Goal: Task Accomplishment & Management: Manage account settings

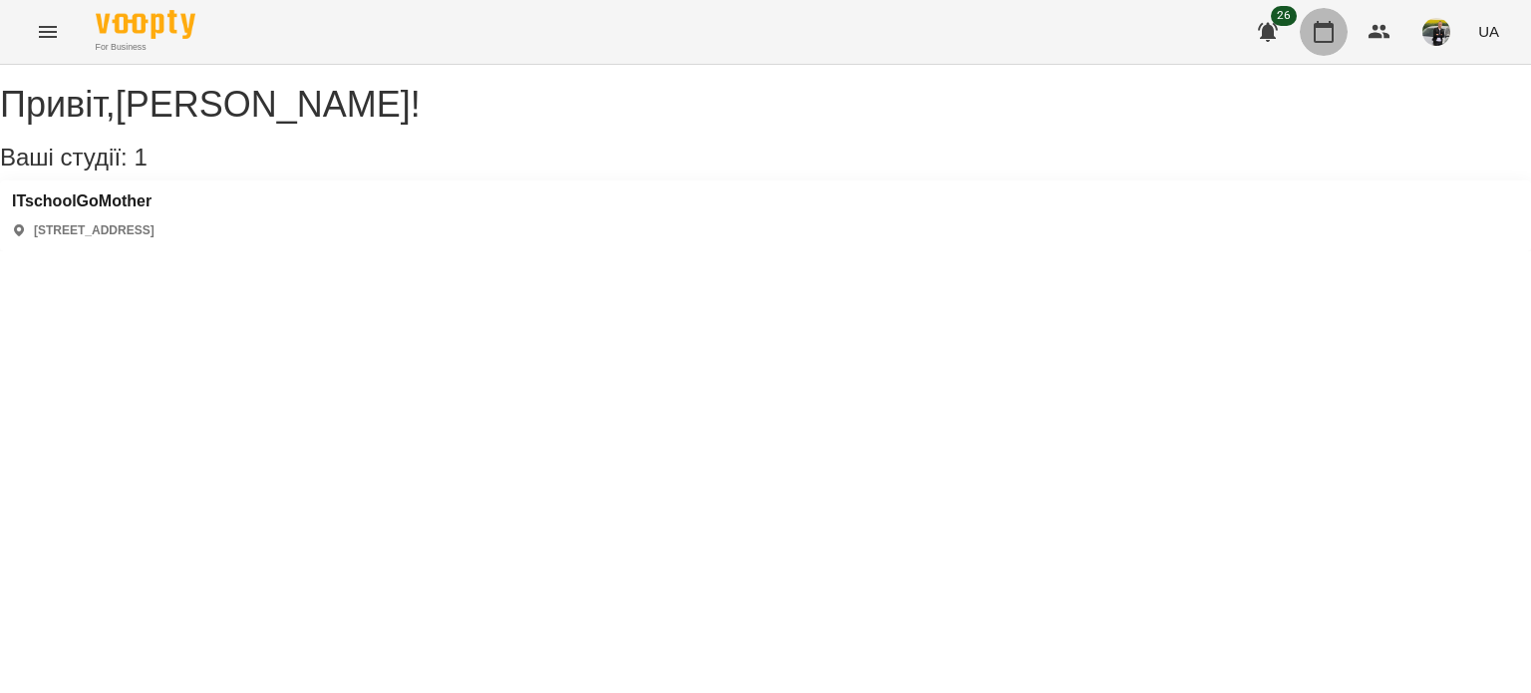
click at [1327, 43] on button "button" at bounding box center [1323, 32] width 48 height 48
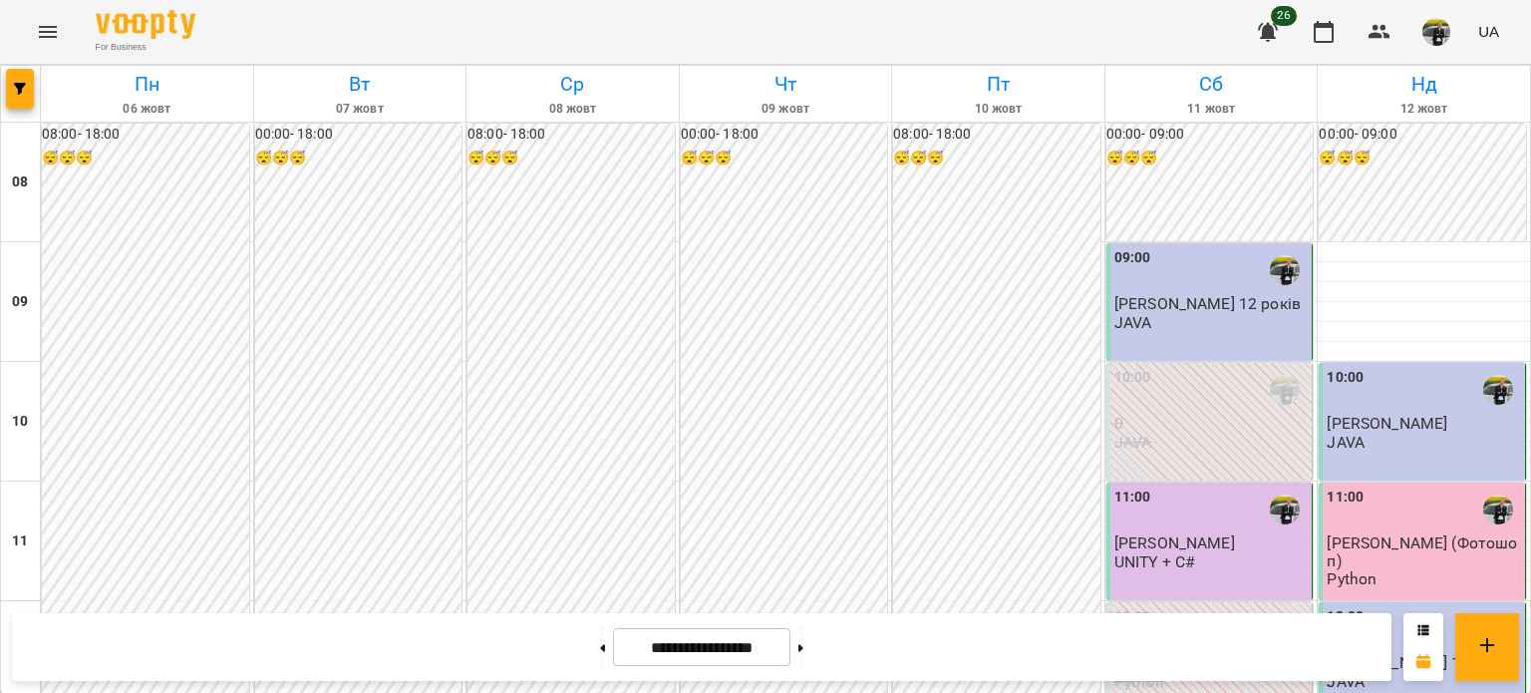
scroll to position [1096, 0]
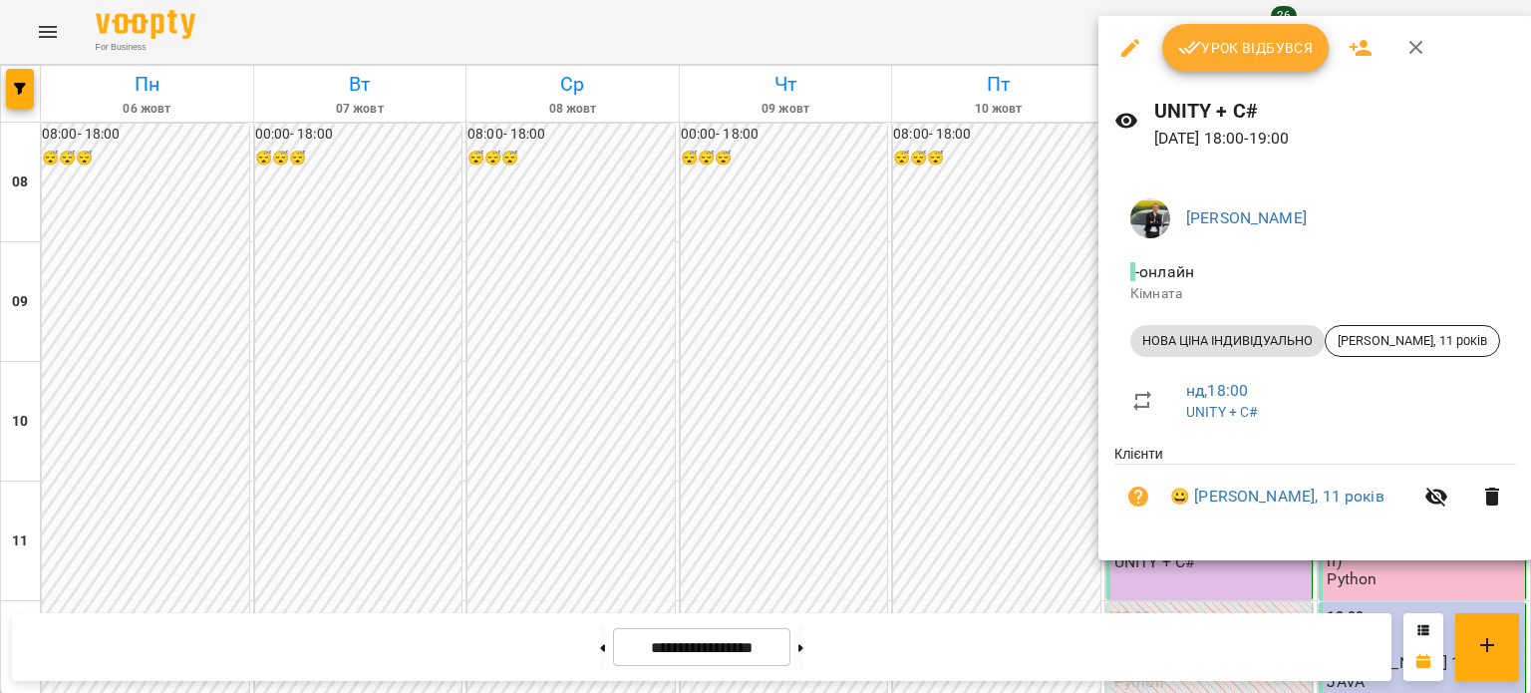
click at [1267, 59] on span "Урок відбувся" at bounding box center [1246, 48] width 136 height 24
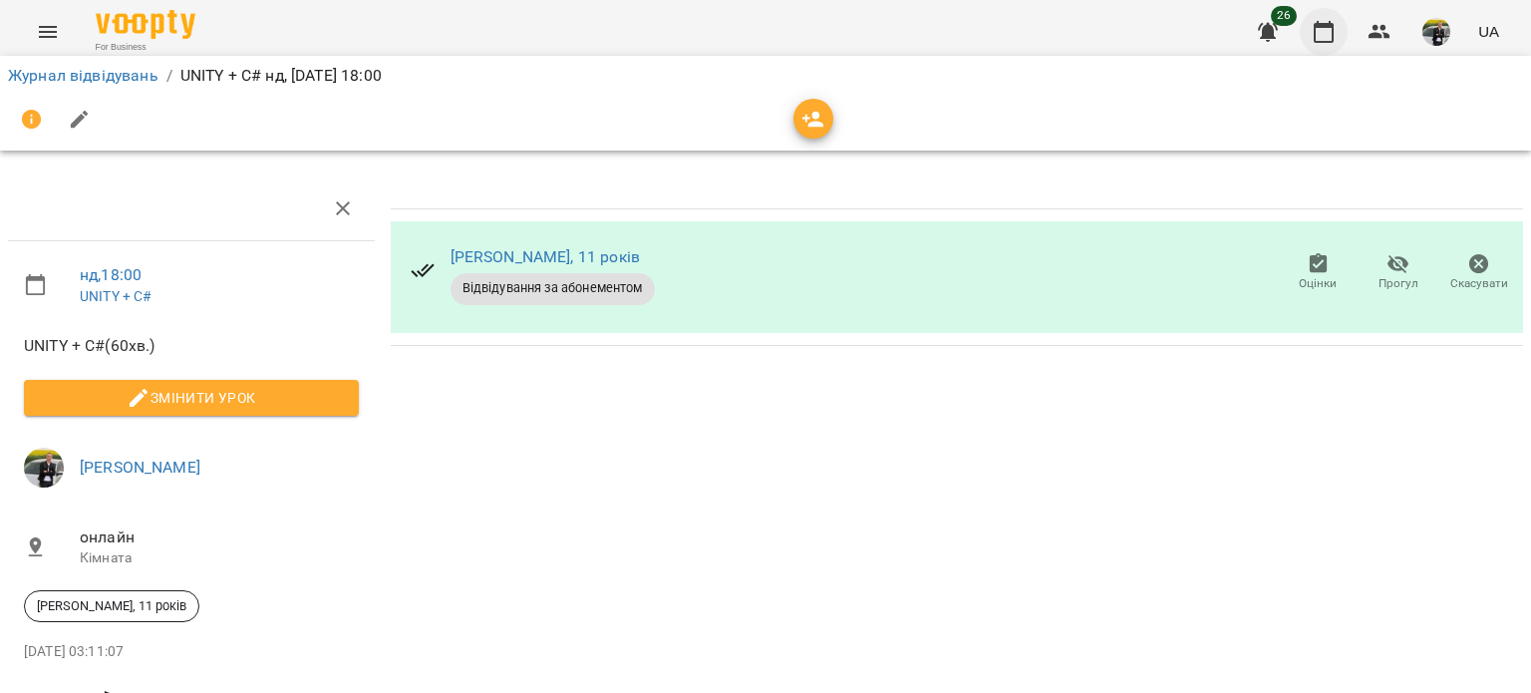
click at [1322, 40] on icon "button" at bounding box center [1323, 32] width 24 height 24
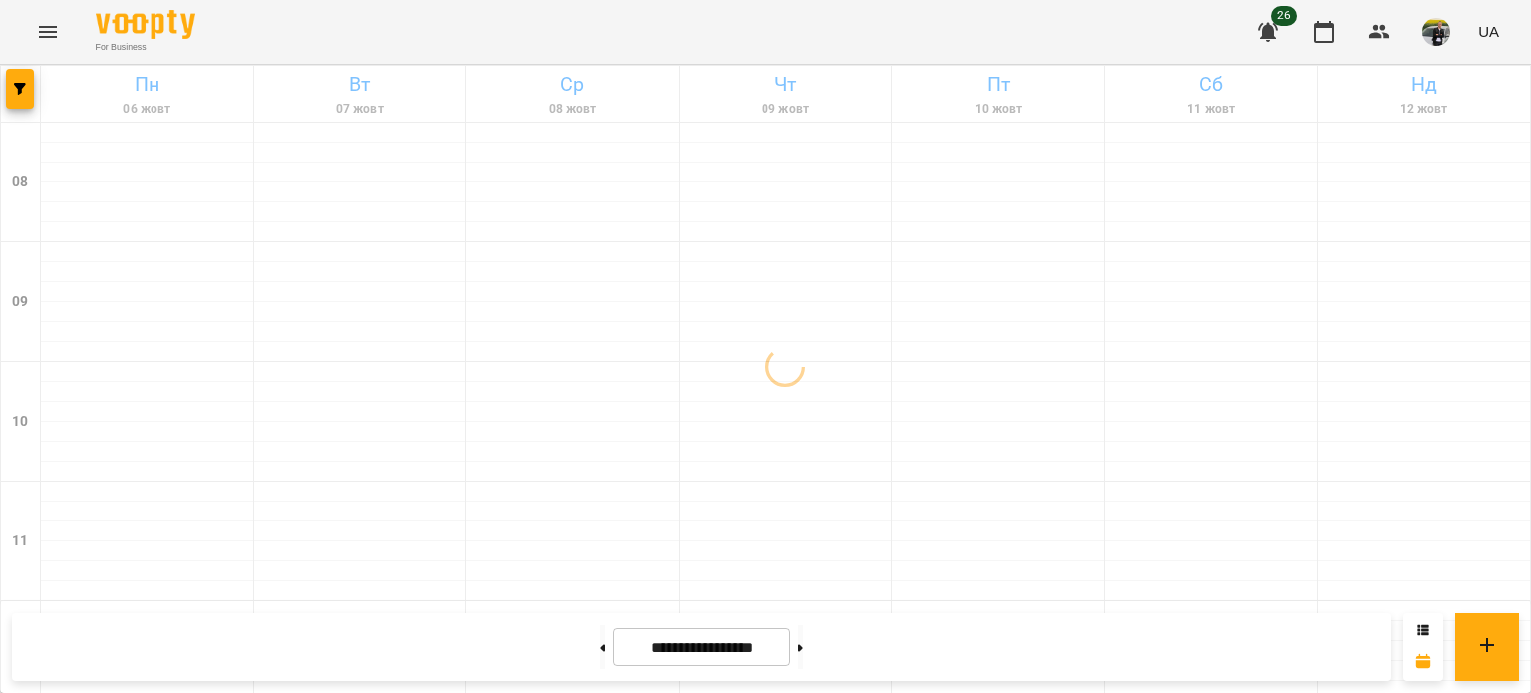
scroll to position [1196, 0]
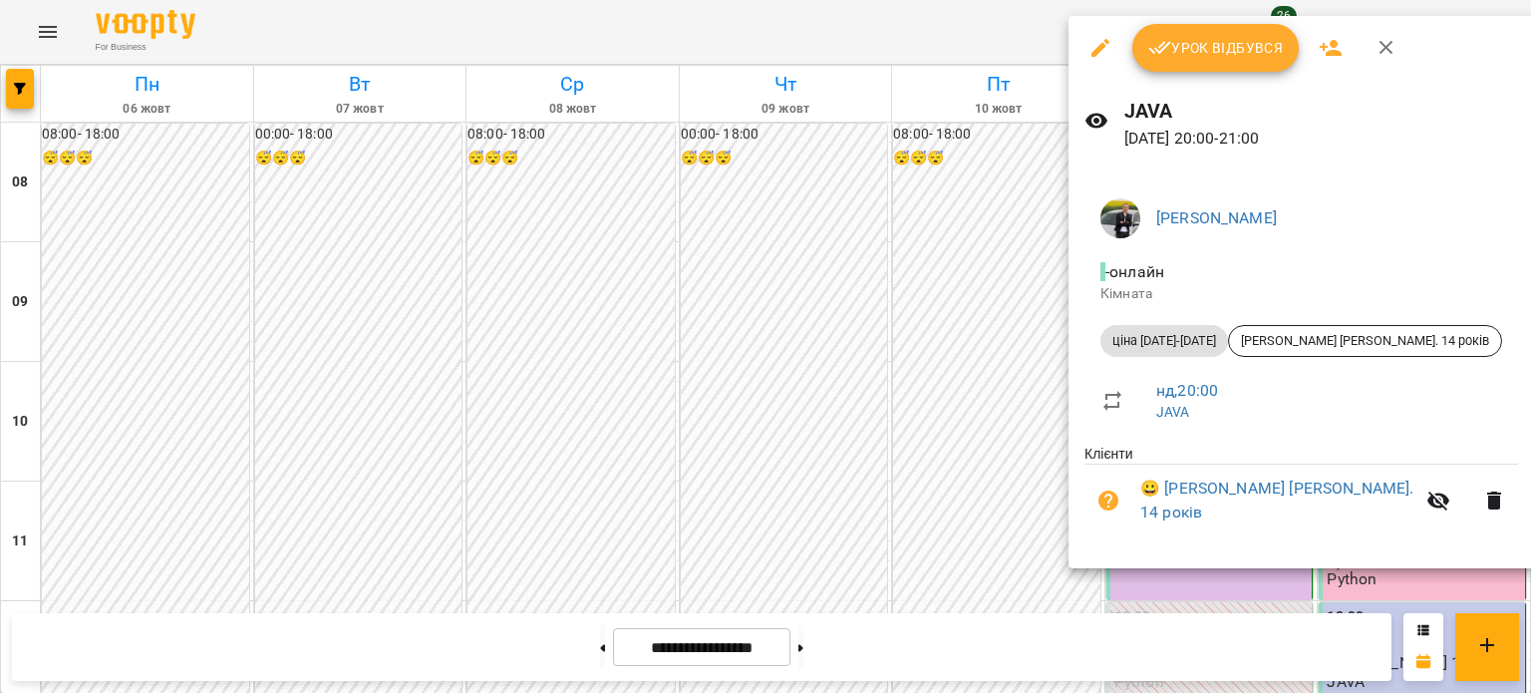
click at [1247, 66] on button "Урок відбувся" at bounding box center [1215, 48] width 167 height 48
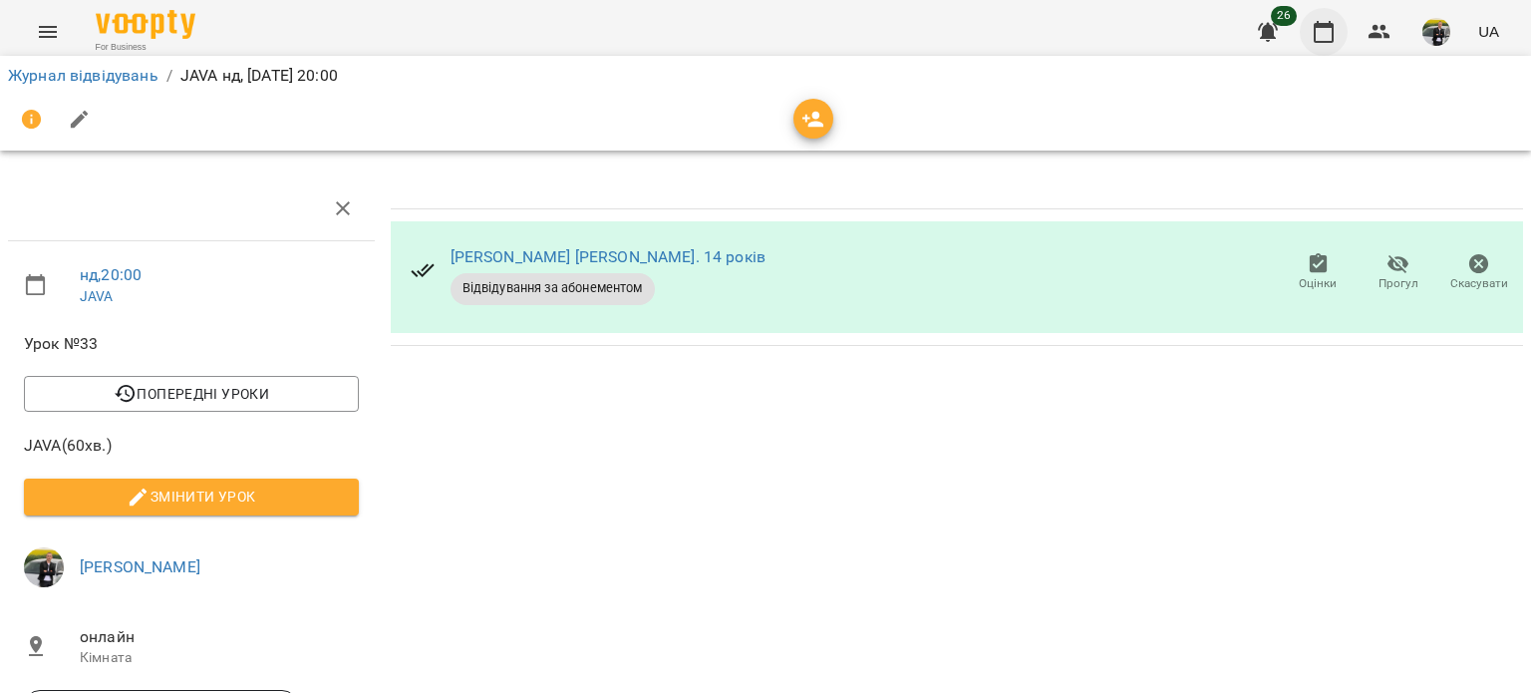
click at [1325, 27] on icon "button" at bounding box center [1323, 32] width 20 height 22
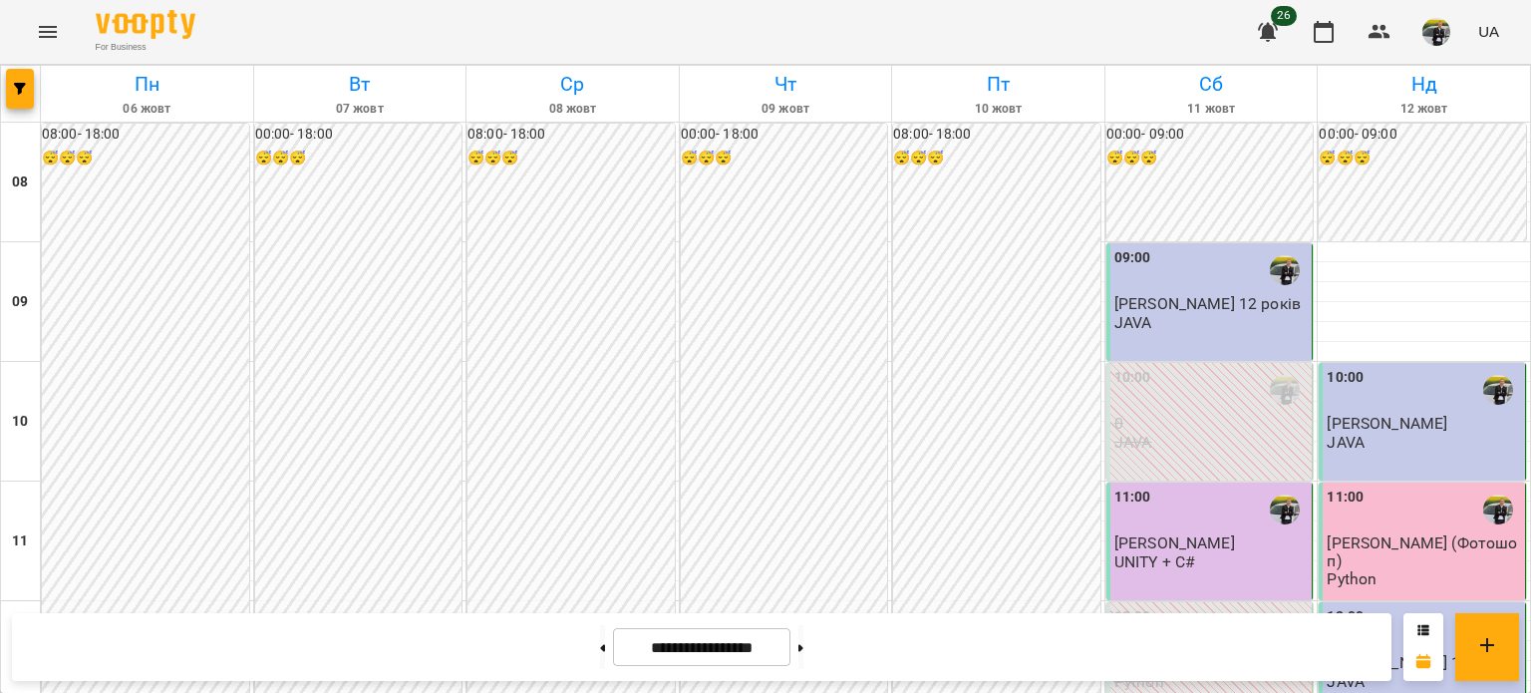
scroll to position [1096, 0]
click at [803, 641] on button at bounding box center [800, 647] width 5 height 44
type input "**********"
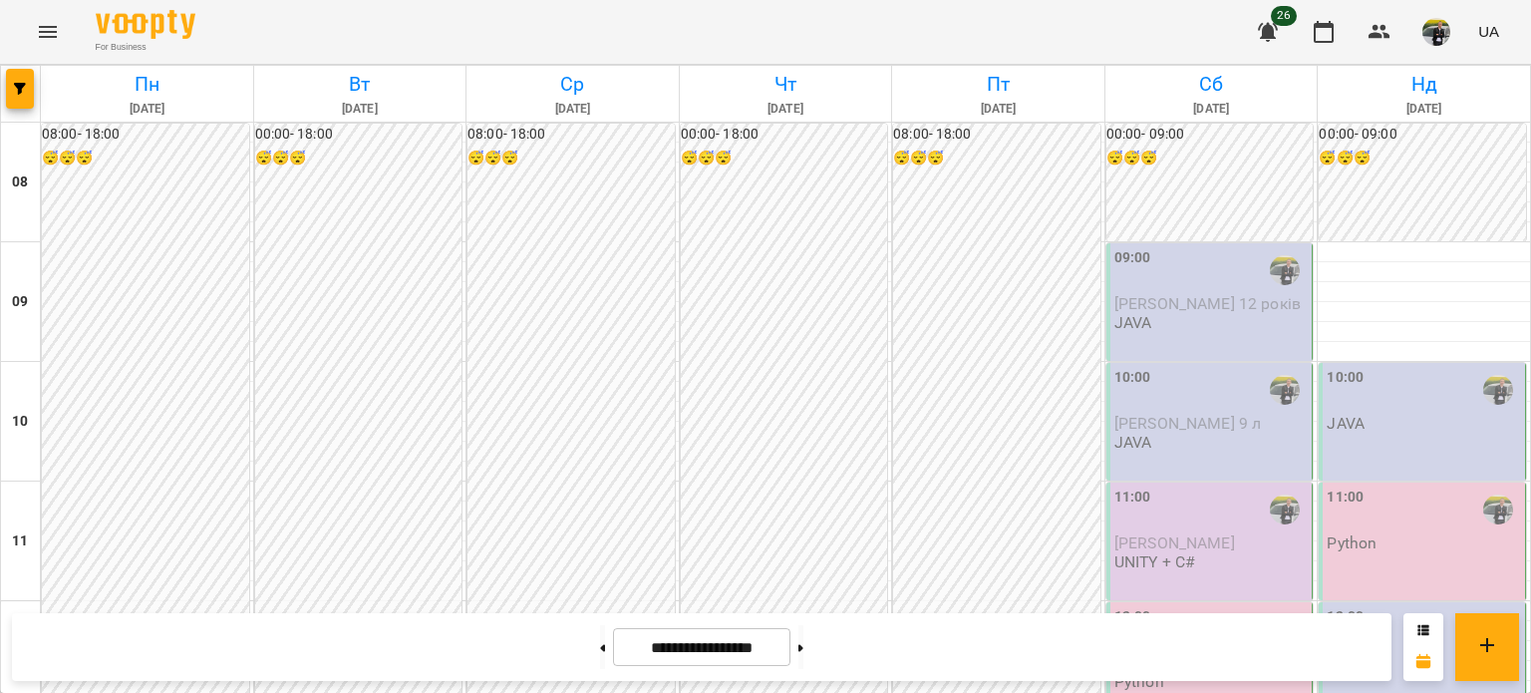
scroll to position [1196, 0]
